Goal: Find specific page/section: Find specific page/section

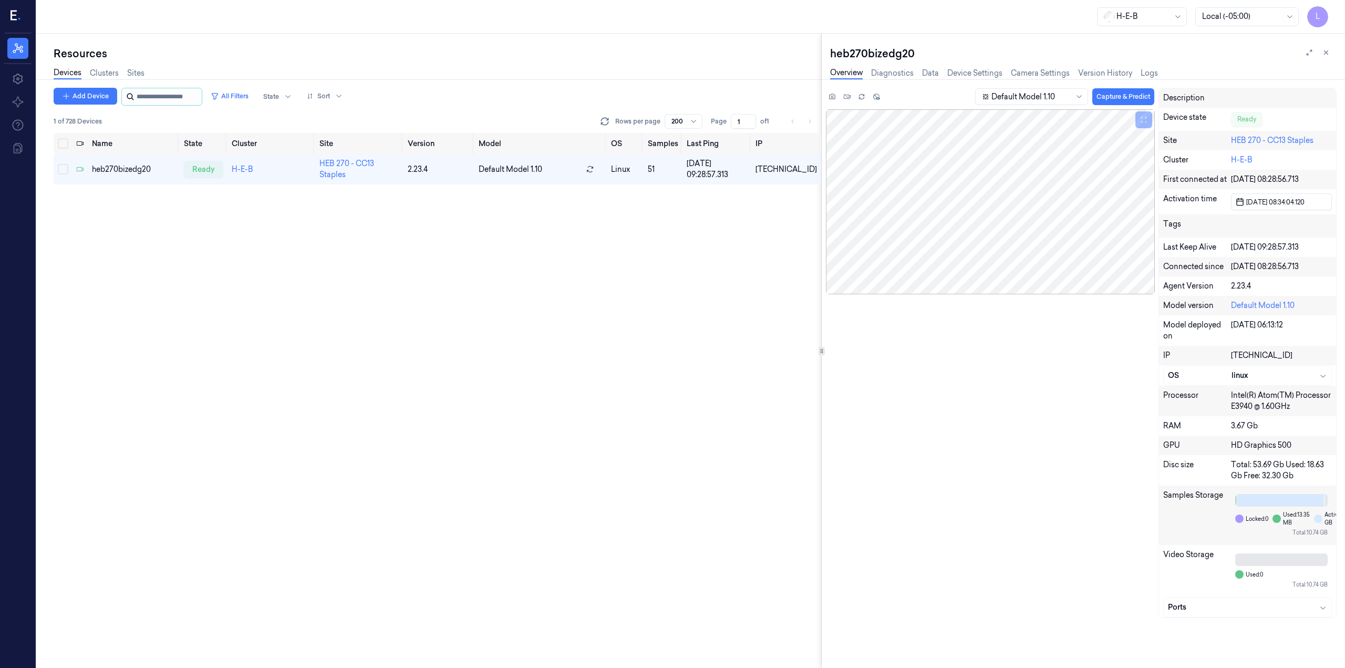
click at [200, 97] on input "string" at bounding box center [168, 96] width 63 height 17
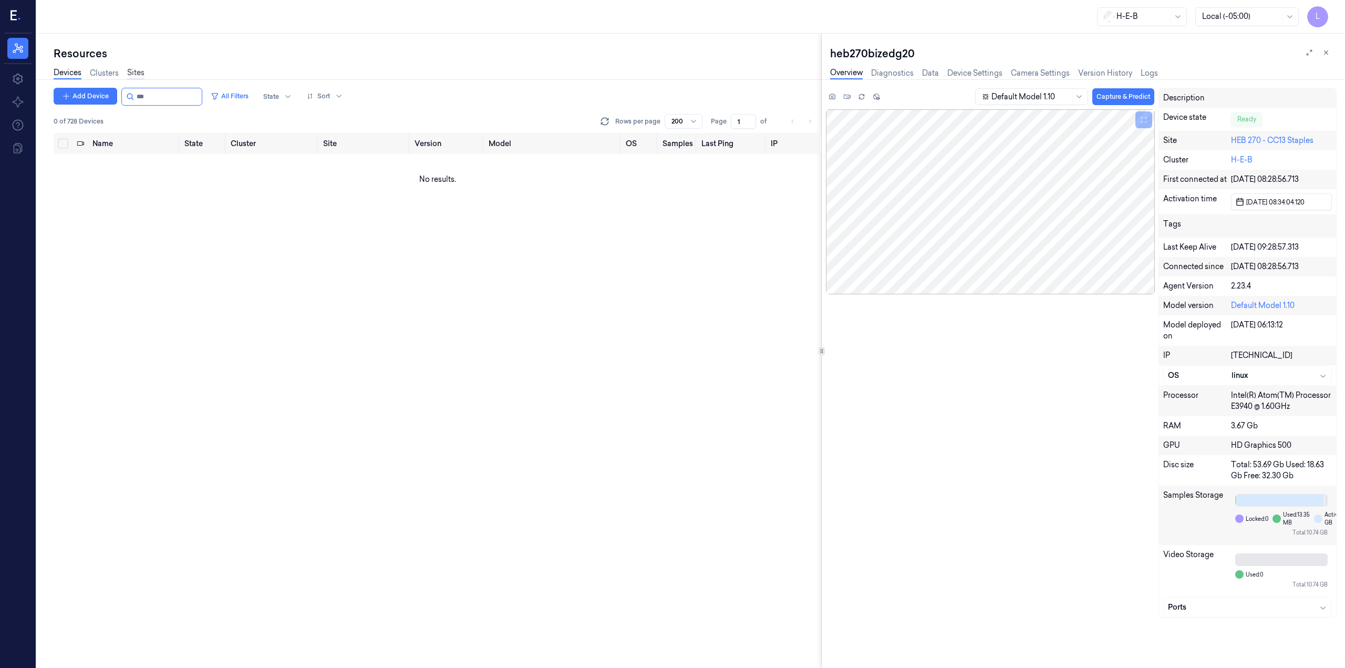
type input "***"
click at [136, 73] on link "Sites" at bounding box center [135, 73] width 17 height 12
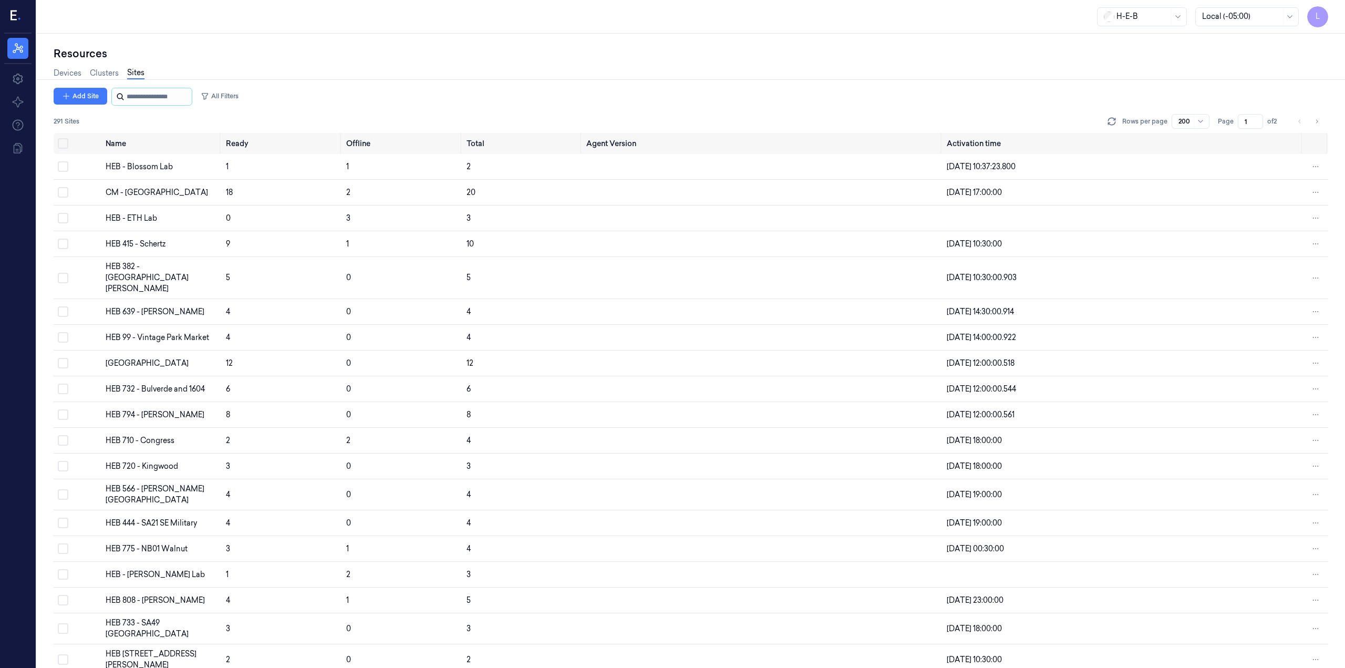
click at [146, 94] on input "string" at bounding box center [158, 96] width 63 height 17
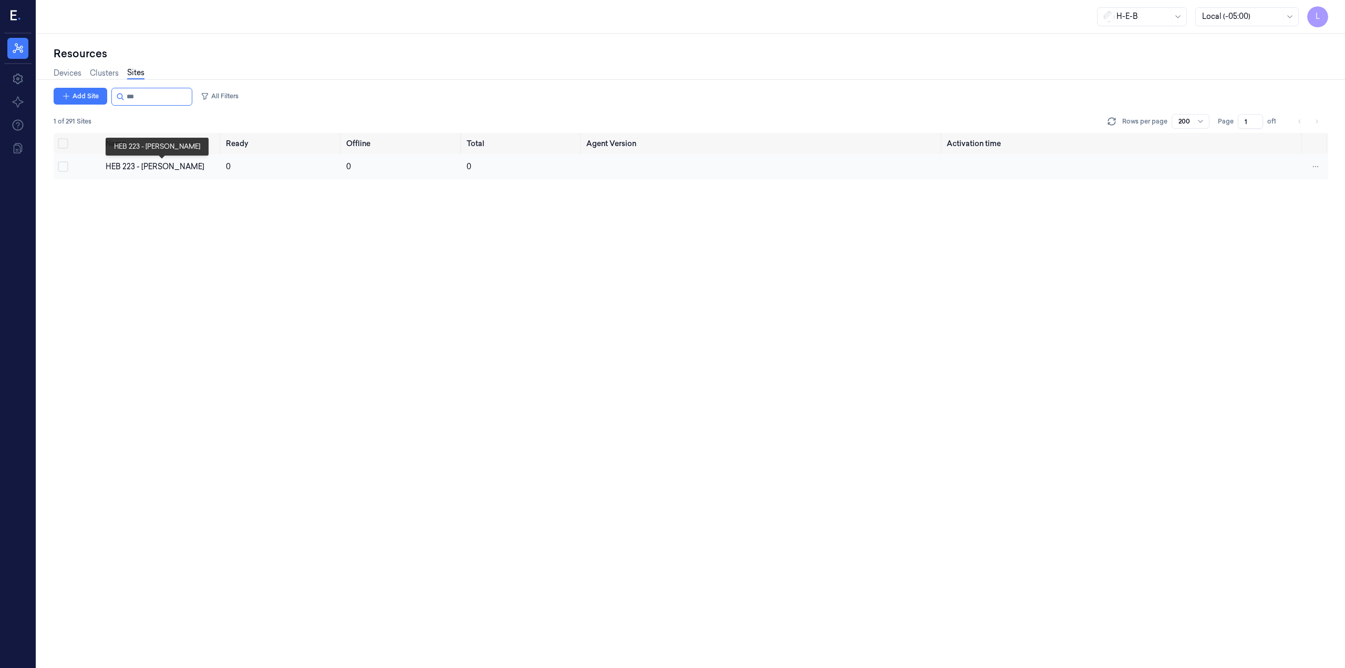
click at [128, 168] on div "HEB 223 - [PERSON_NAME]" at bounding box center [162, 166] width 112 height 11
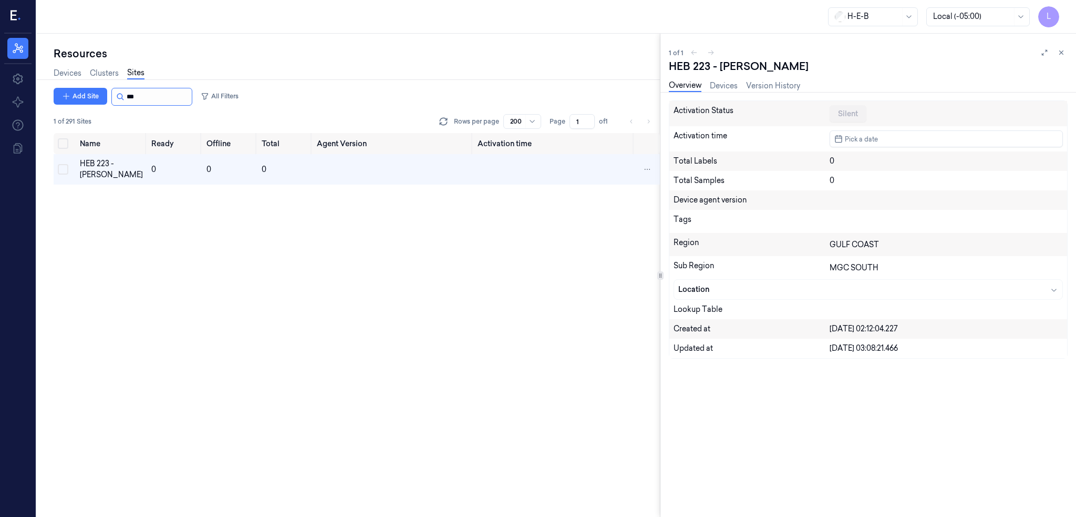
click at [158, 91] on input "string" at bounding box center [158, 96] width 63 height 17
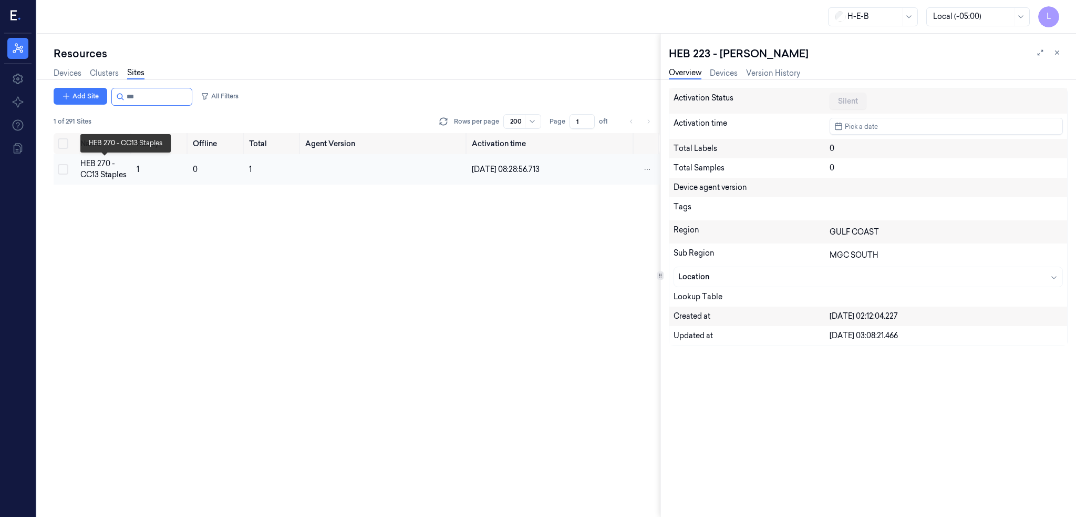
click at [109, 175] on div "HEB 270 - CC13 Staples" at bounding box center [104, 169] width 48 height 22
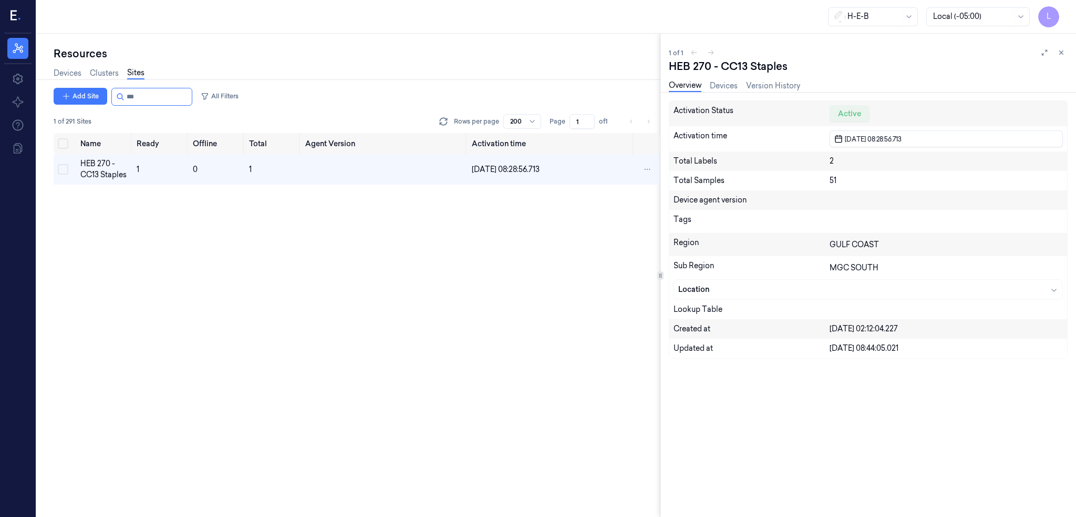
click at [177, 259] on div "Name Ready Offline Total Agent Version Activation time HEB 270 - CC13 Staples 1…" at bounding box center [357, 325] width 606 height 384
click at [148, 93] on input "string" at bounding box center [158, 96] width 63 height 17
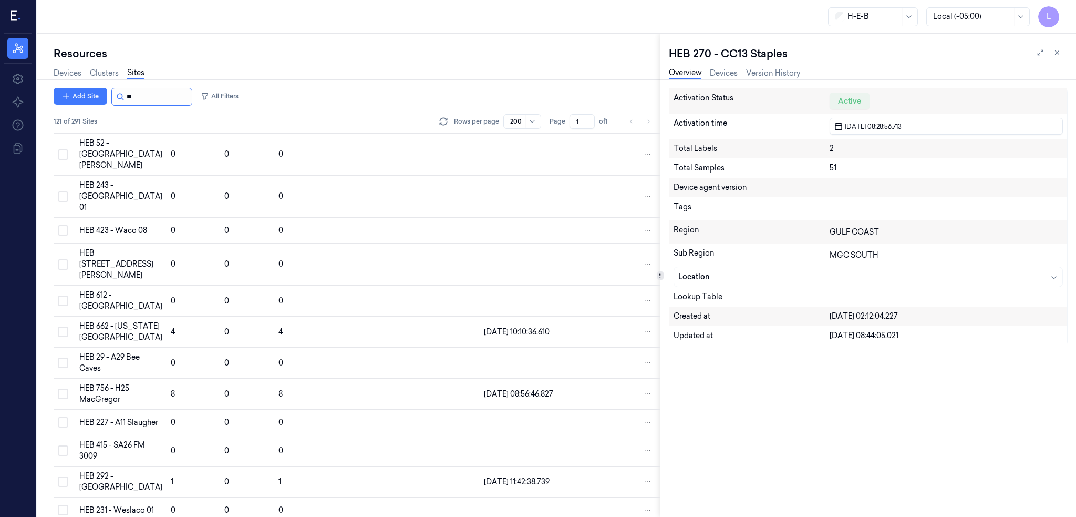
type input "***"
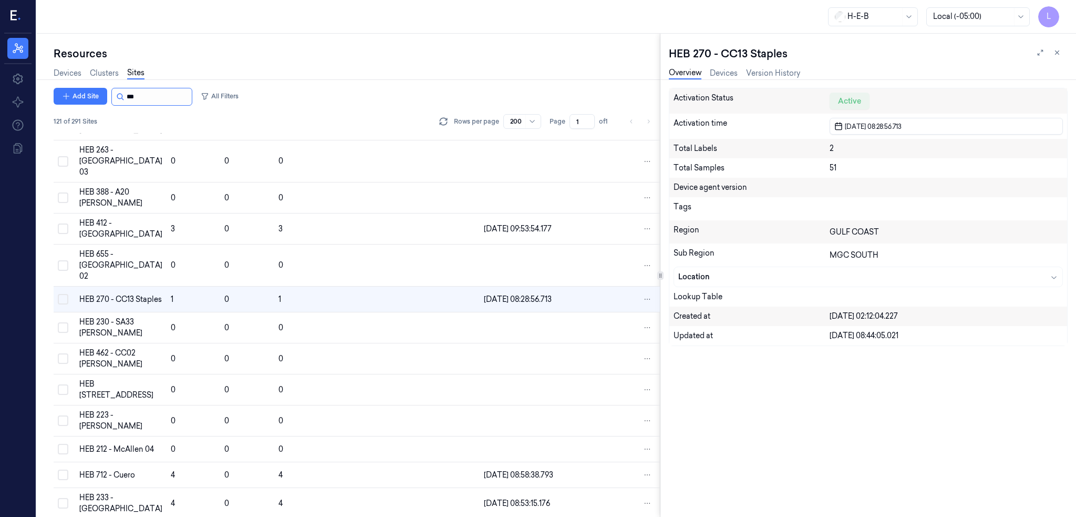
scroll to position [3304, 0]
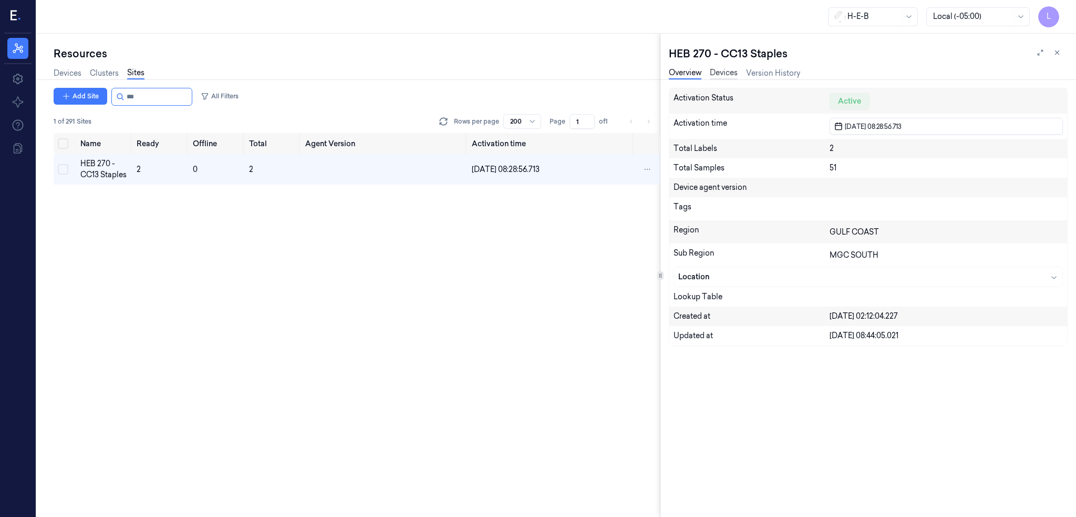
click at [730, 68] on link "Devices" at bounding box center [724, 73] width 28 height 12
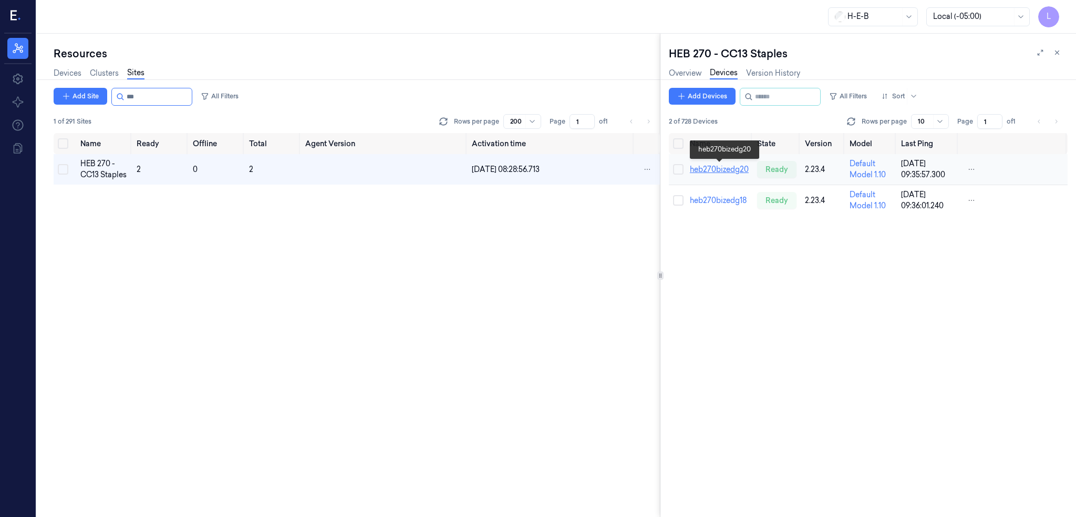
click at [723, 171] on link "heb270bizedg20" at bounding box center [719, 168] width 59 height 9
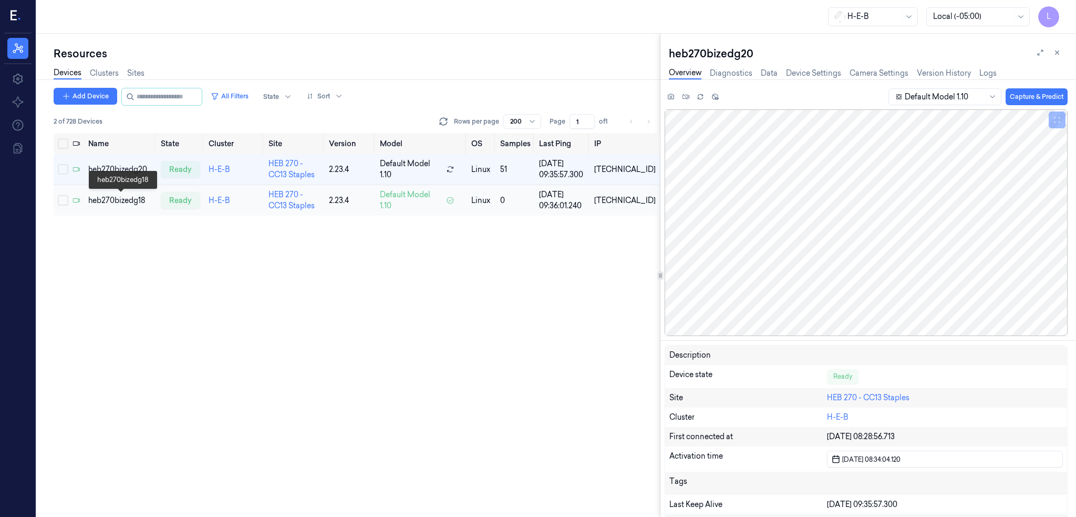
click at [126, 202] on div "heb270bizedg18" at bounding box center [120, 200] width 64 height 11
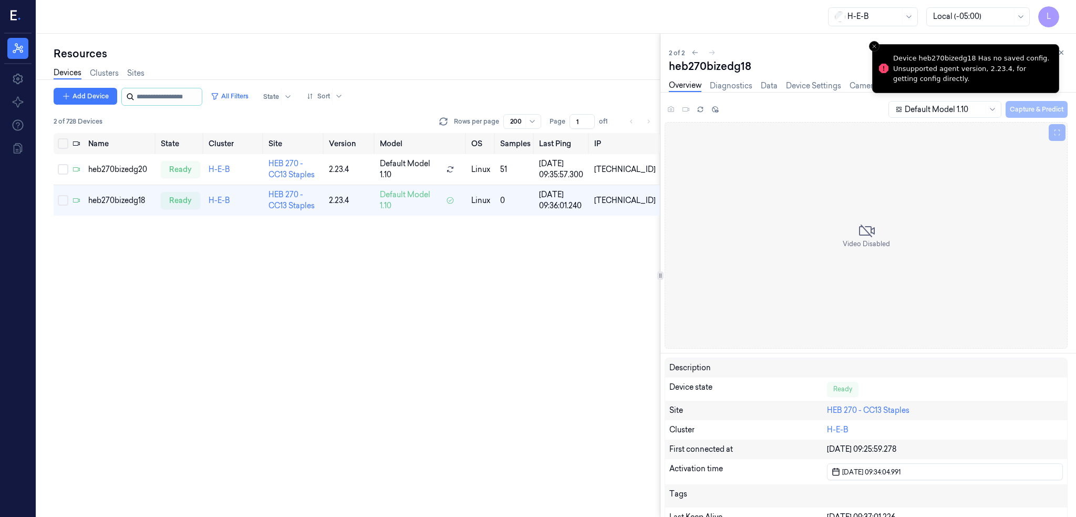
click at [189, 98] on input "string" at bounding box center [168, 96] width 63 height 17
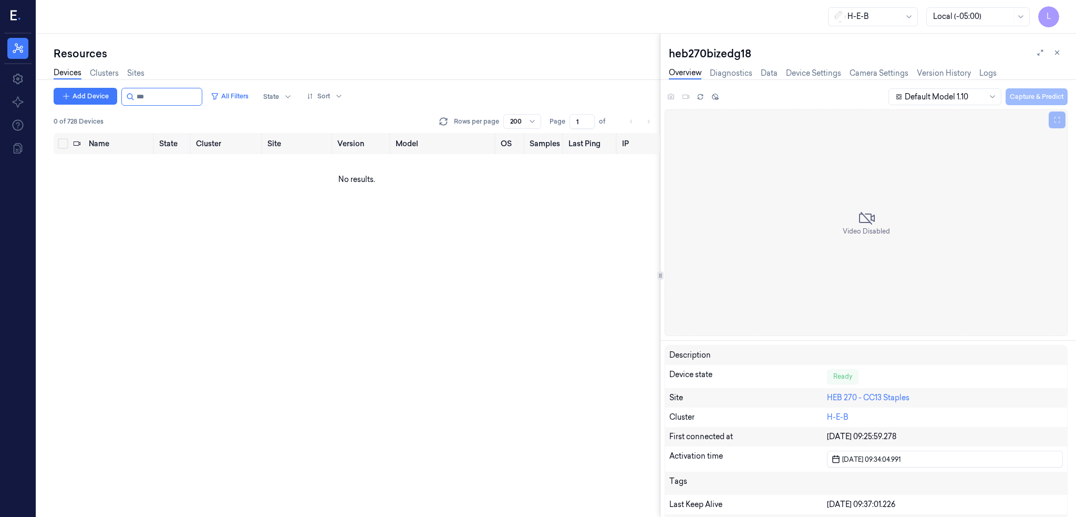
type input "***"
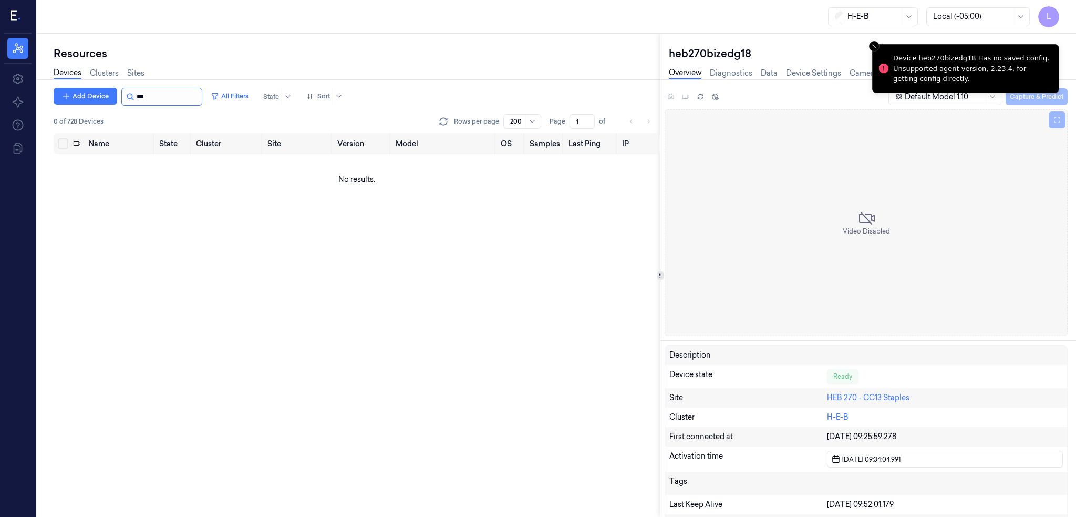
click at [156, 96] on input "string" at bounding box center [168, 96] width 63 height 17
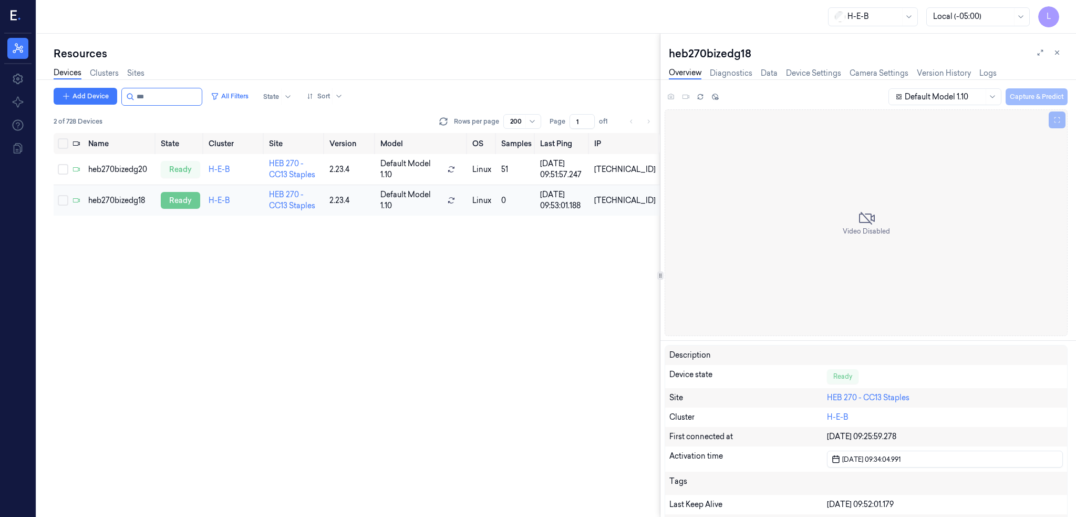
click at [180, 201] on div "ready" at bounding box center [180, 200] width 39 height 17
click at [133, 198] on div "heb270bizedg18" at bounding box center [120, 200] width 64 height 11
click at [131, 165] on div "heb270bizedg20" at bounding box center [120, 169] width 64 height 11
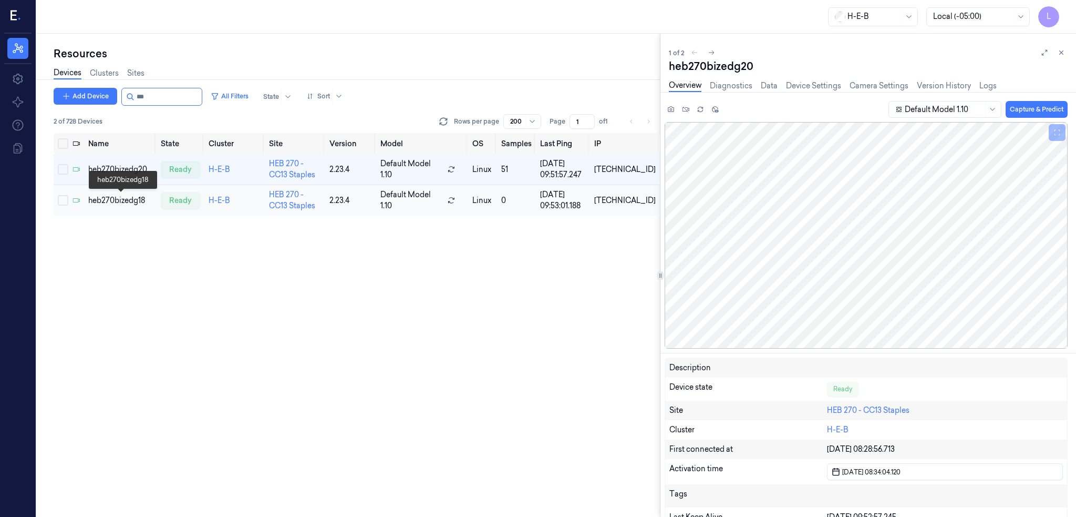
click at [124, 195] on div "heb270bizedg18" at bounding box center [120, 200] width 64 height 11
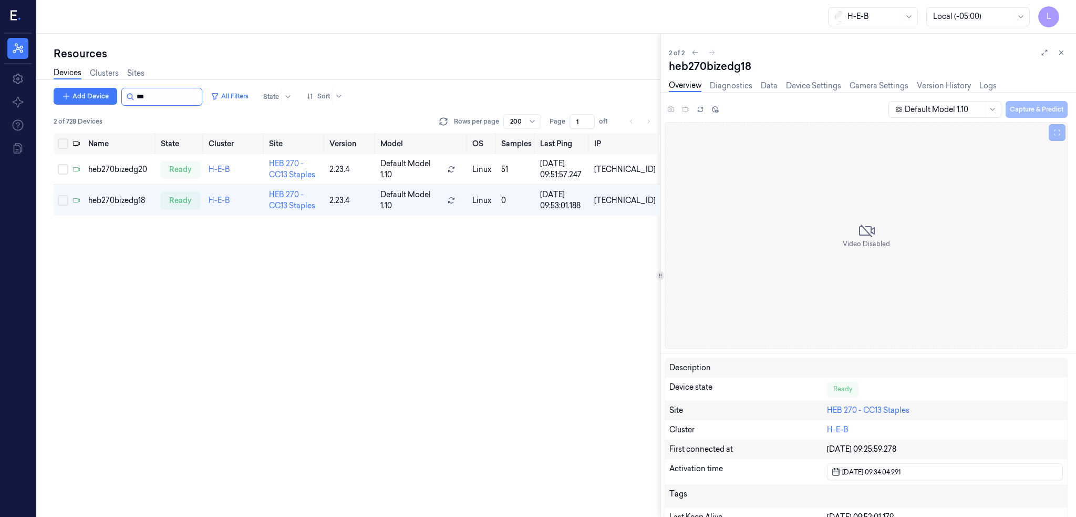
click at [155, 92] on input "string" at bounding box center [168, 96] width 63 height 17
type input "***"
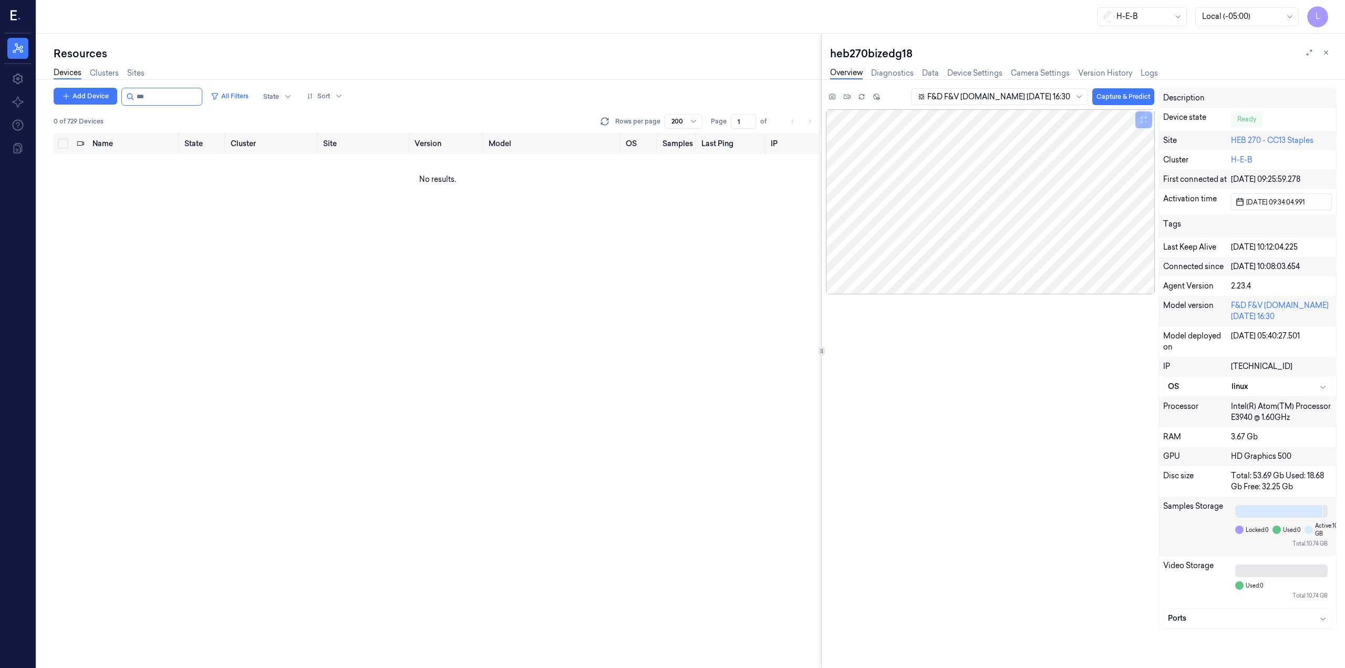
click at [272, 232] on div "Add Device All Filters State Sort 0 of 729 Devices Rows per page 200 Page 1 of …" at bounding box center [438, 378] width 768 height 580
click at [150, 95] on input "string" at bounding box center [168, 96] width 63 height 17
click at [144, 70] on link "Sites" at bounding box center [135, 73] width 17 height 12
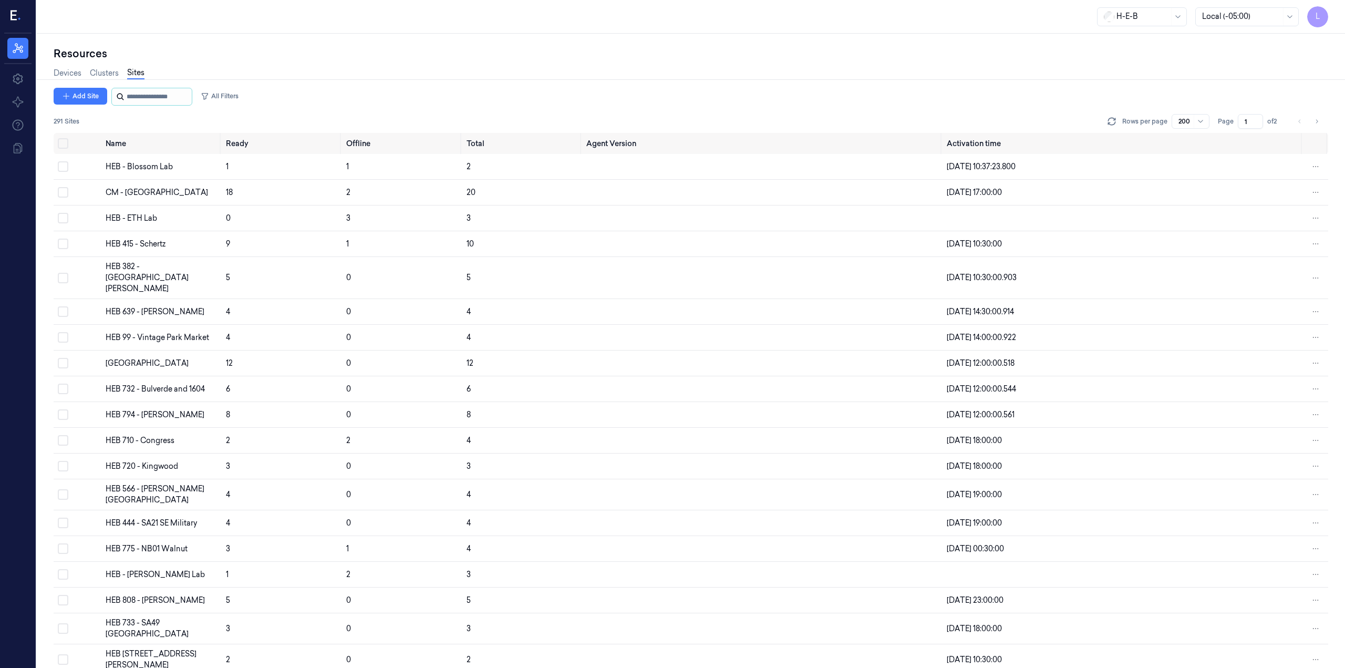
click at [148, 91] on input "string" at bounding box center [158, 96] width 63 height 17
type input "***"
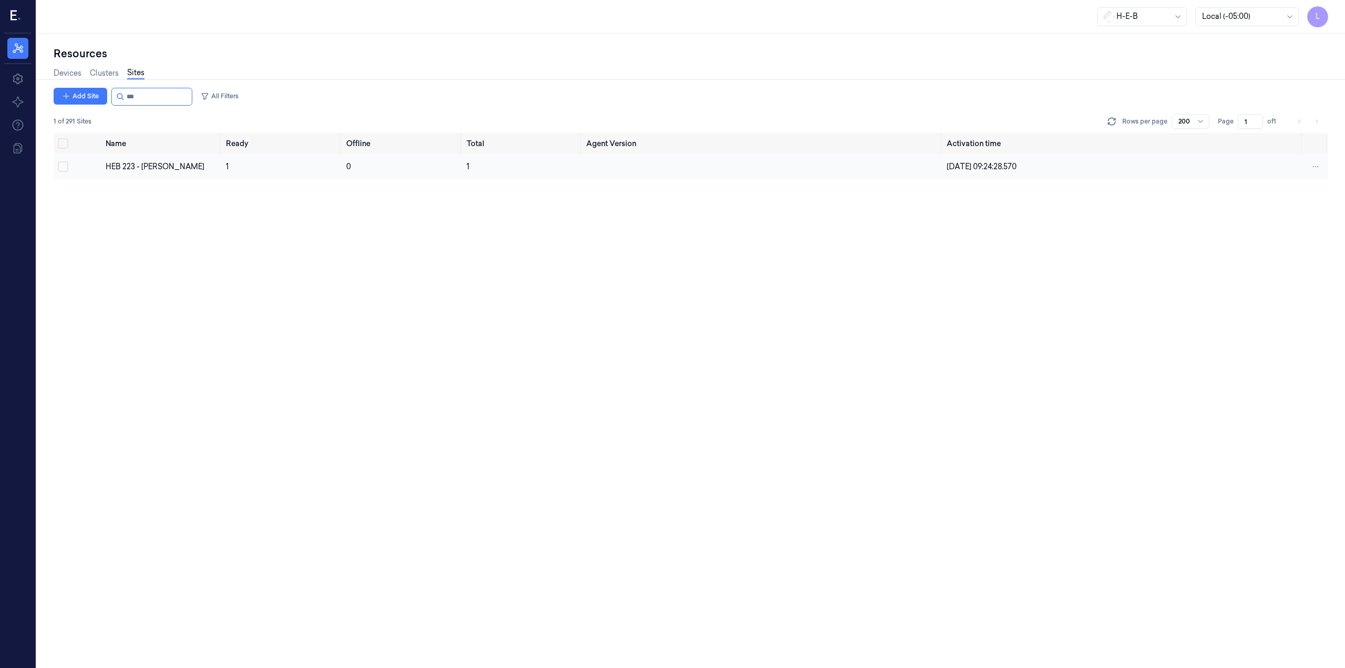
click at [141, 174] on td "HEB 223 - [PERSON_NAME]" at bounding box center [161, 166] width 120 height 25
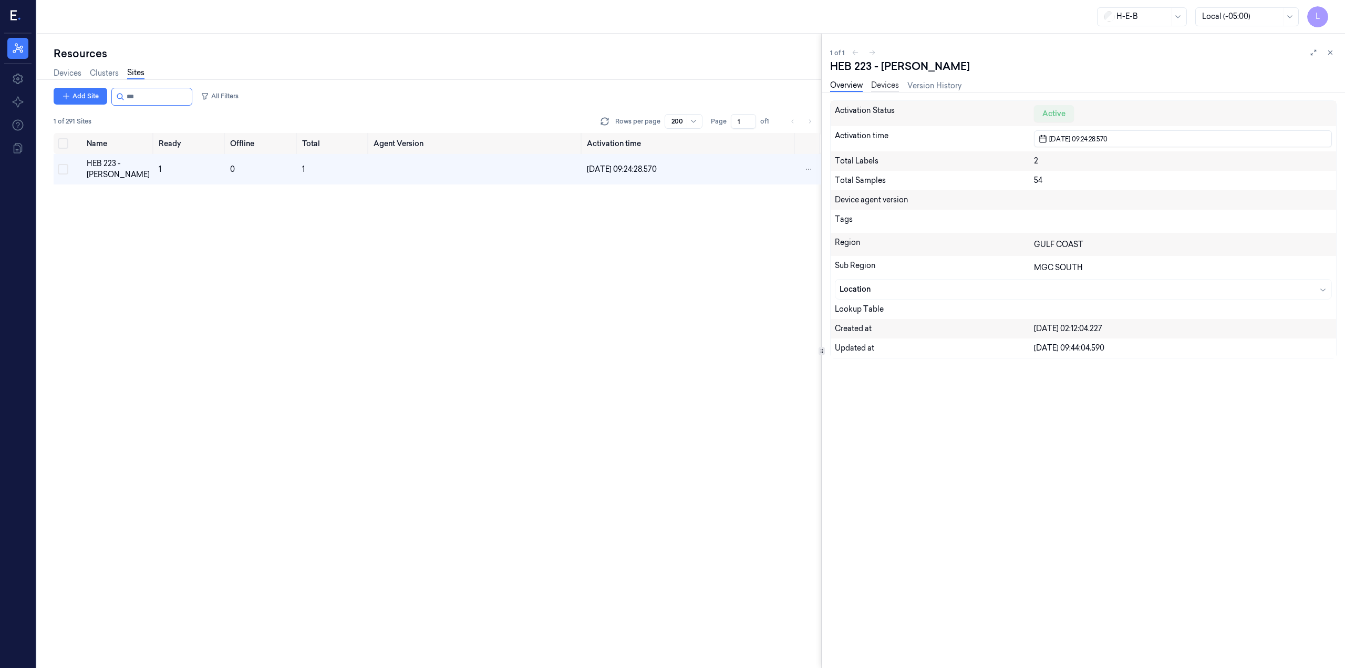
click at [881, 81] on link "Devices" at bounding box center [885, 86] width 28 height 12
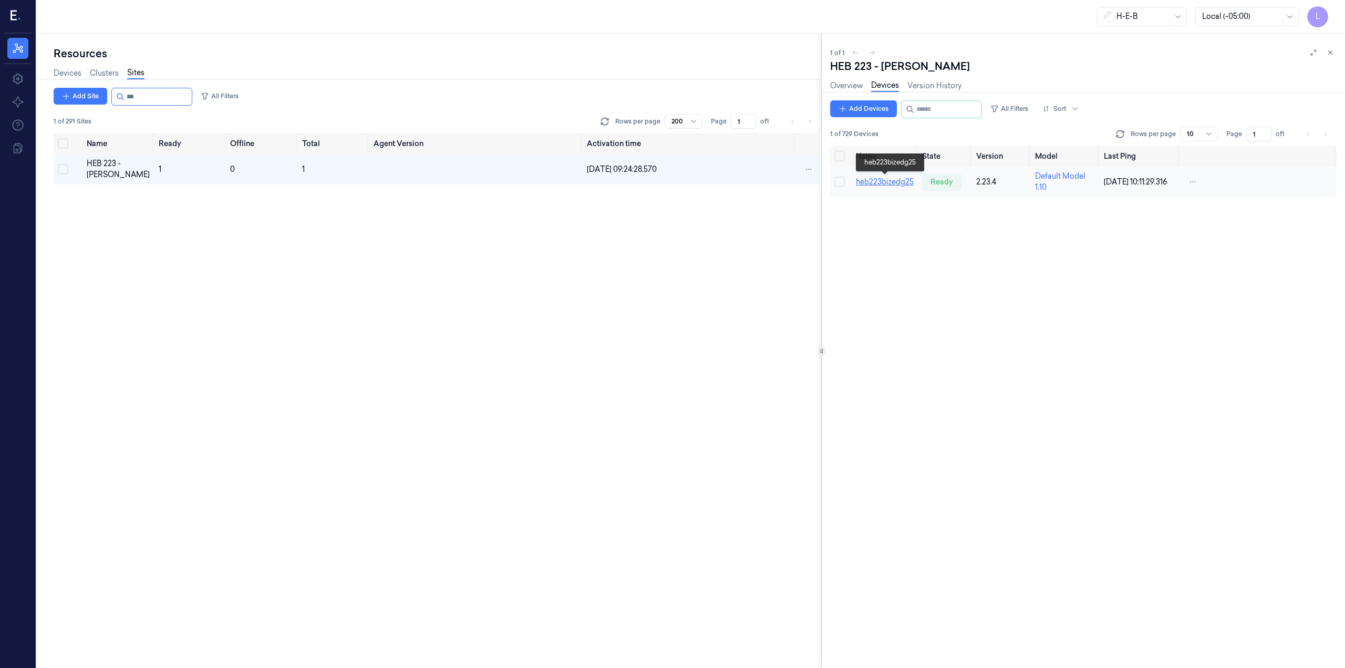
click at [899, 179] on link "heb223bizedg25" at bounding box center [885, 181] width 58 height 9
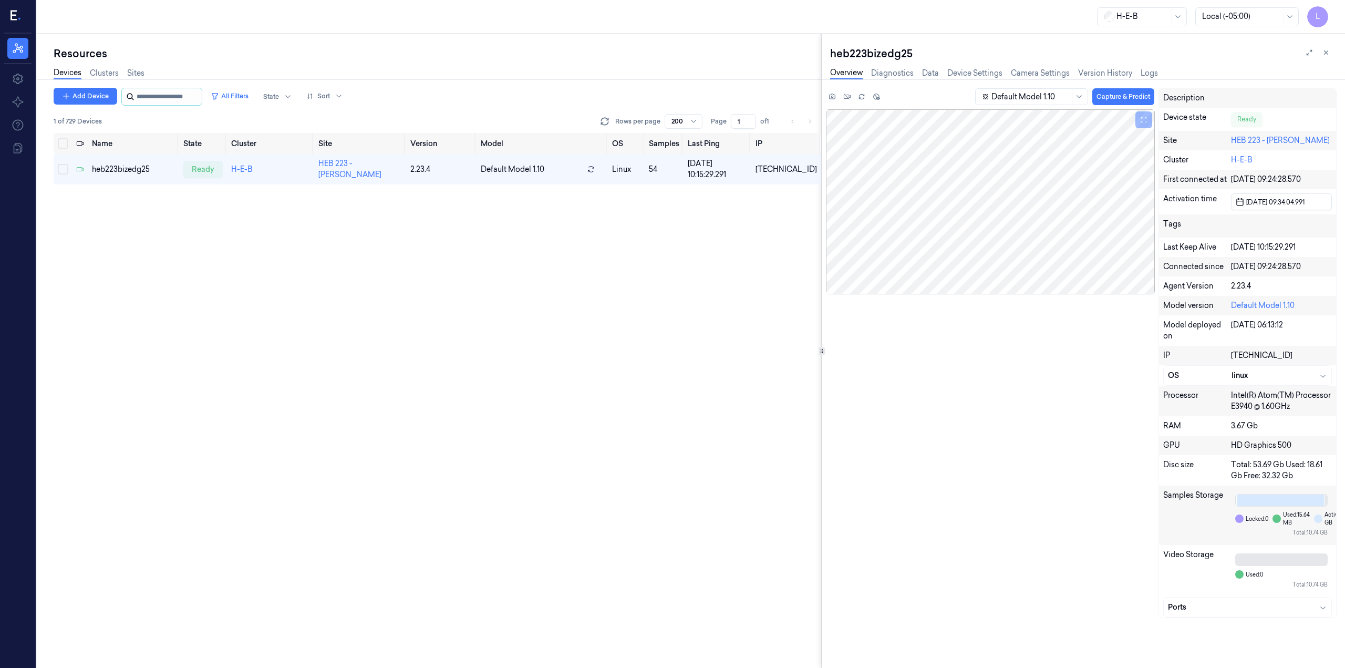
click at [160, 97] on input "string" at bounding box center [168, 96] width 63 height 17
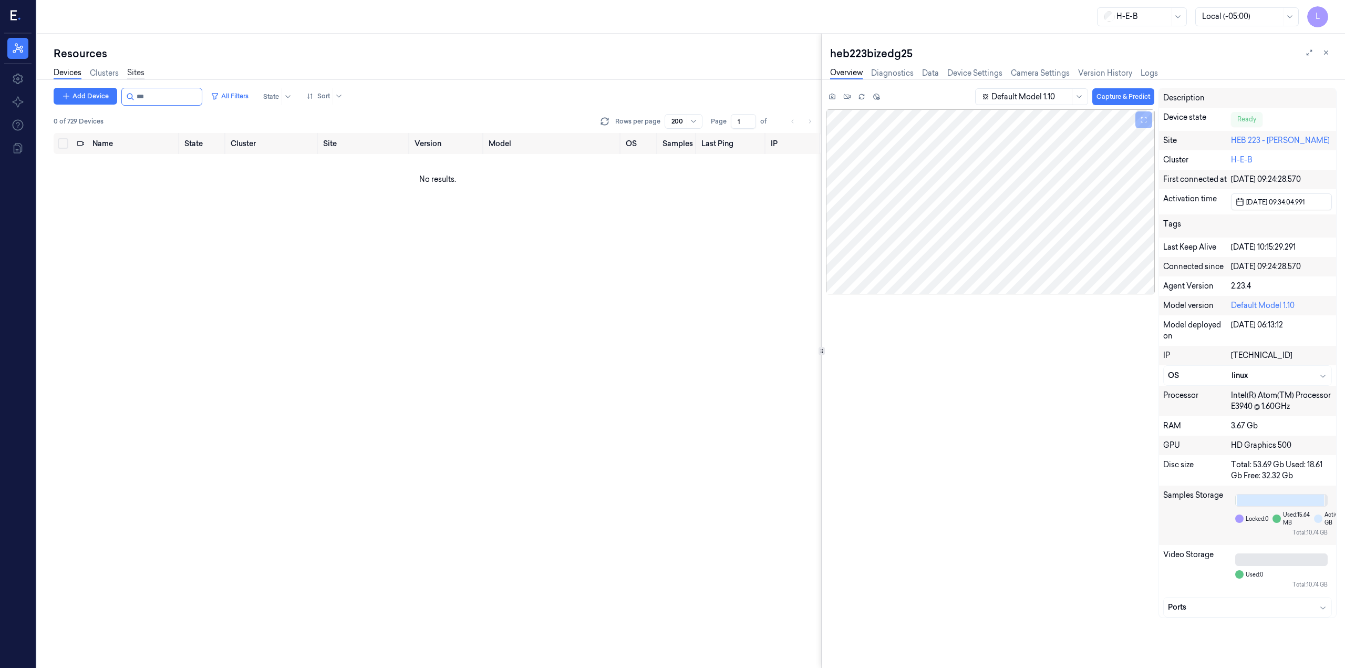
type input "***"
click at [133, 71] on link "Sites" at bounding box center [135, 73] width 17 height 12
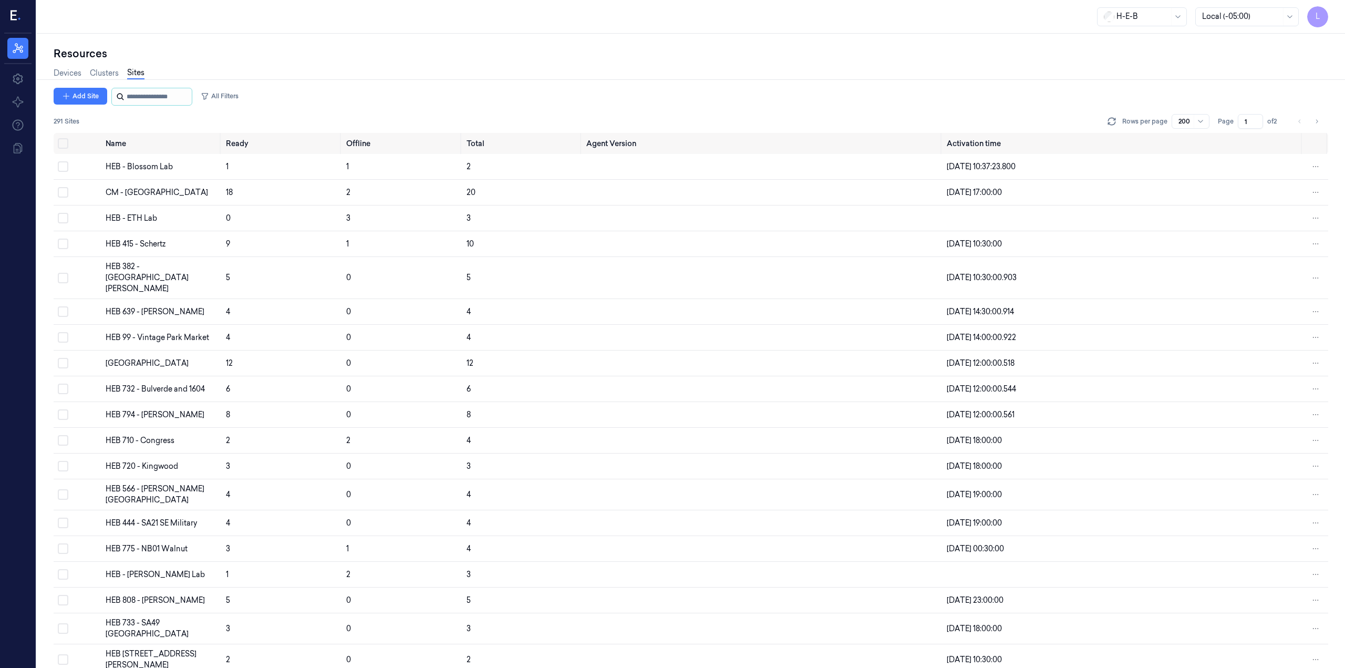
click at [147, 97] on input "string" at bounding box center [158, 96] width 63 height 17
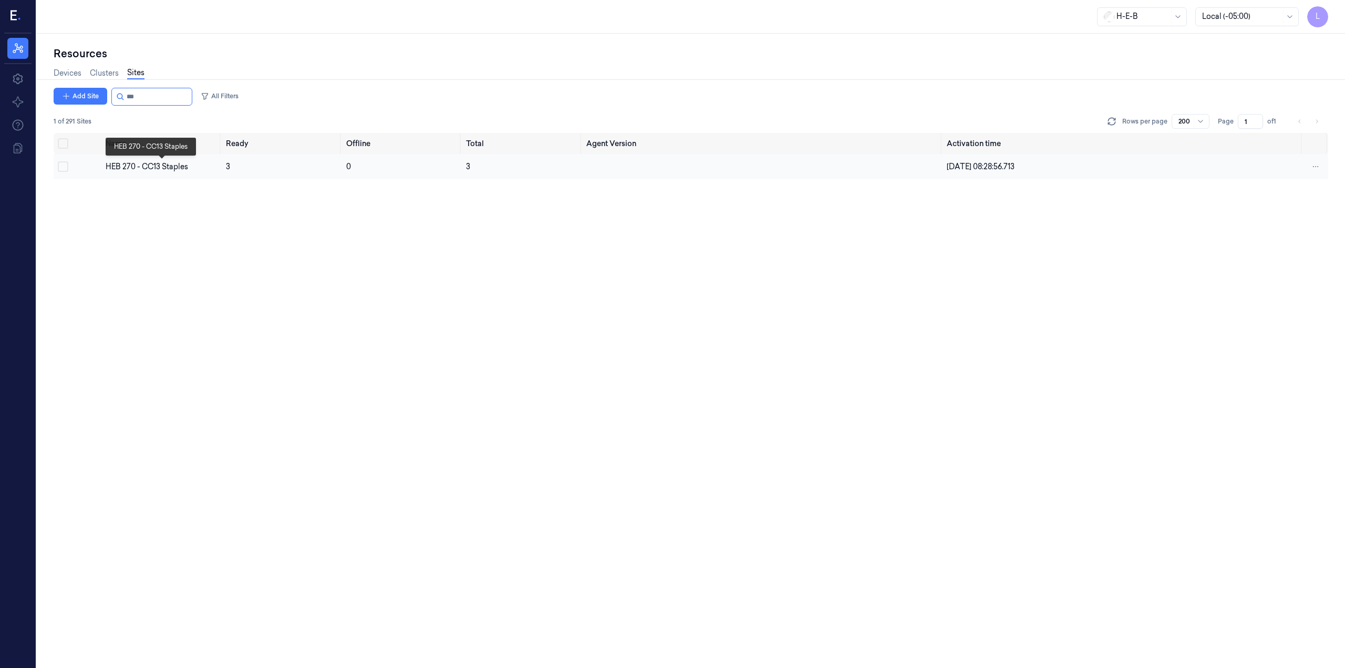
type input "***"
click at [164, 162] on div "HEB 270 - CC13 Staples" at bounding box center [162, 166] width 112 height 11
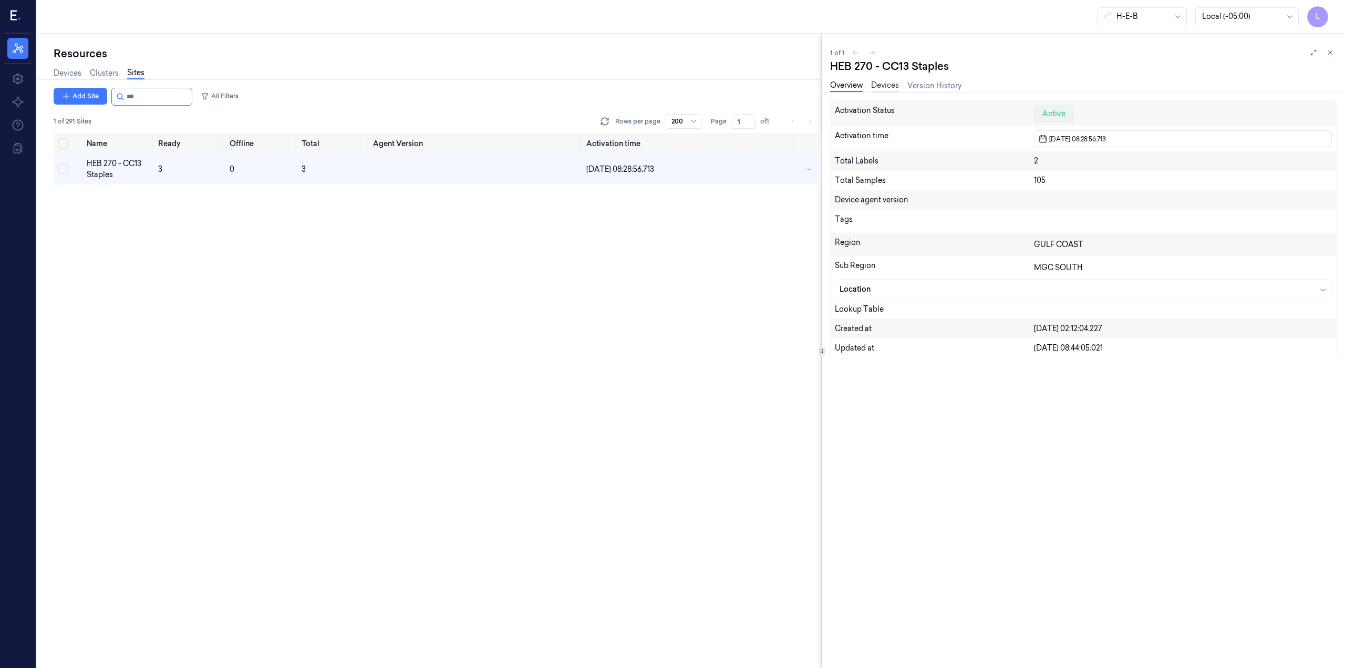
click at [889, 87] on link "Devices" at bounding box center [885, 86] width 28 height 12
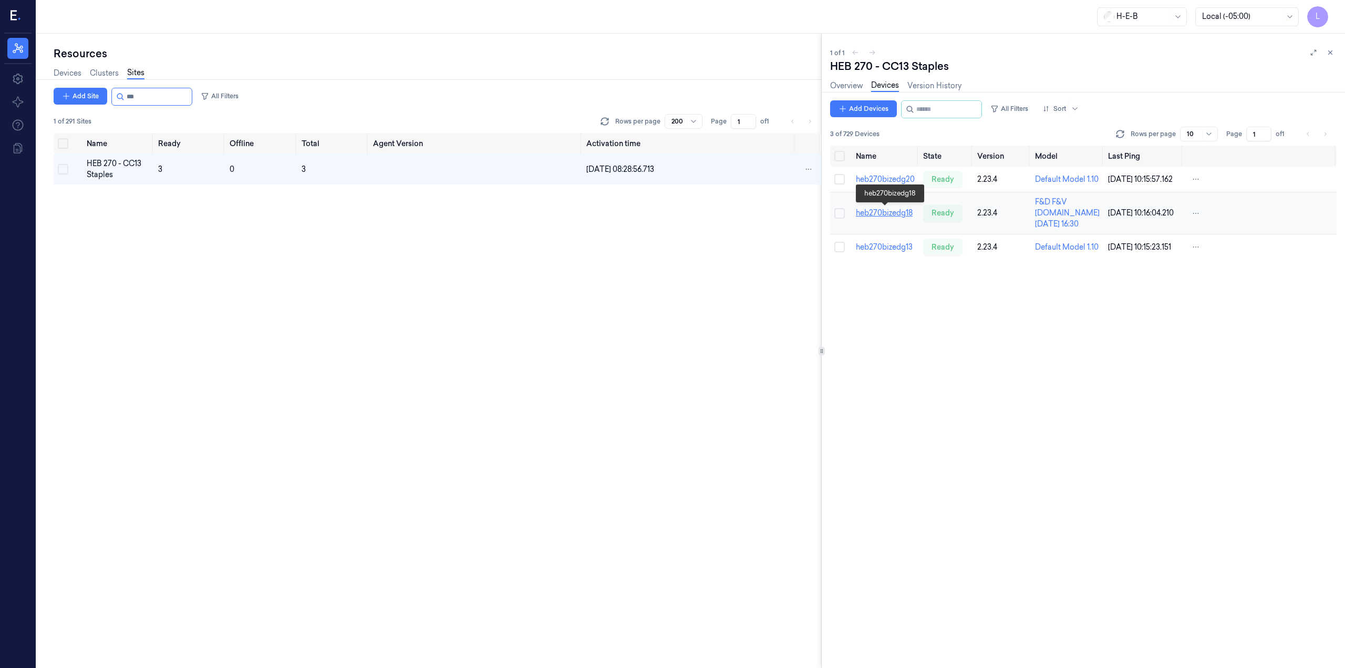
click at [887, 216] on link "heb270bizedg18" at bounding box center [884, 212] width 57 height 9
